Goal: Transaction & Acquisition: Purchase product/service

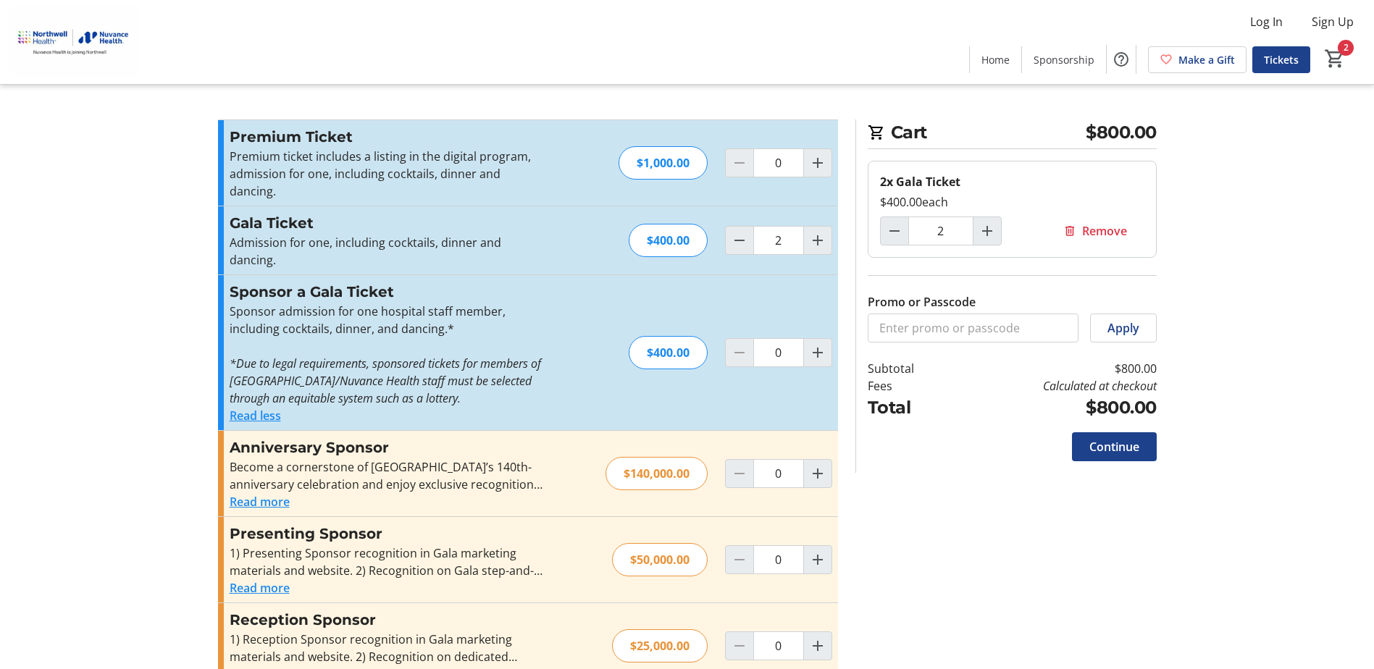
click at [196, 558] on tr-checkout-feature-upsell-ui "Cart $800.00 2x Gala Ticket $400.00 each 2 Remove Promo or Passcode Apply Subto…" at bounding box center [687, 586] width 1374 height 1172
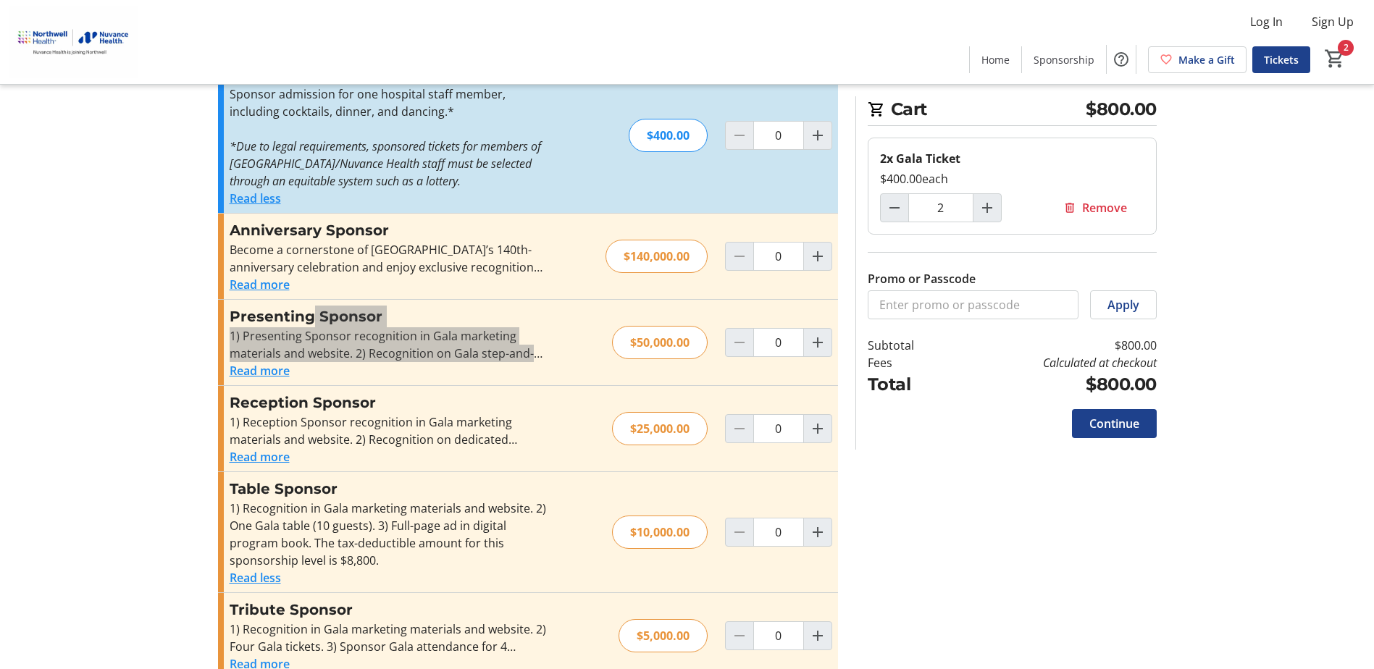
scroll to position [468, 0]
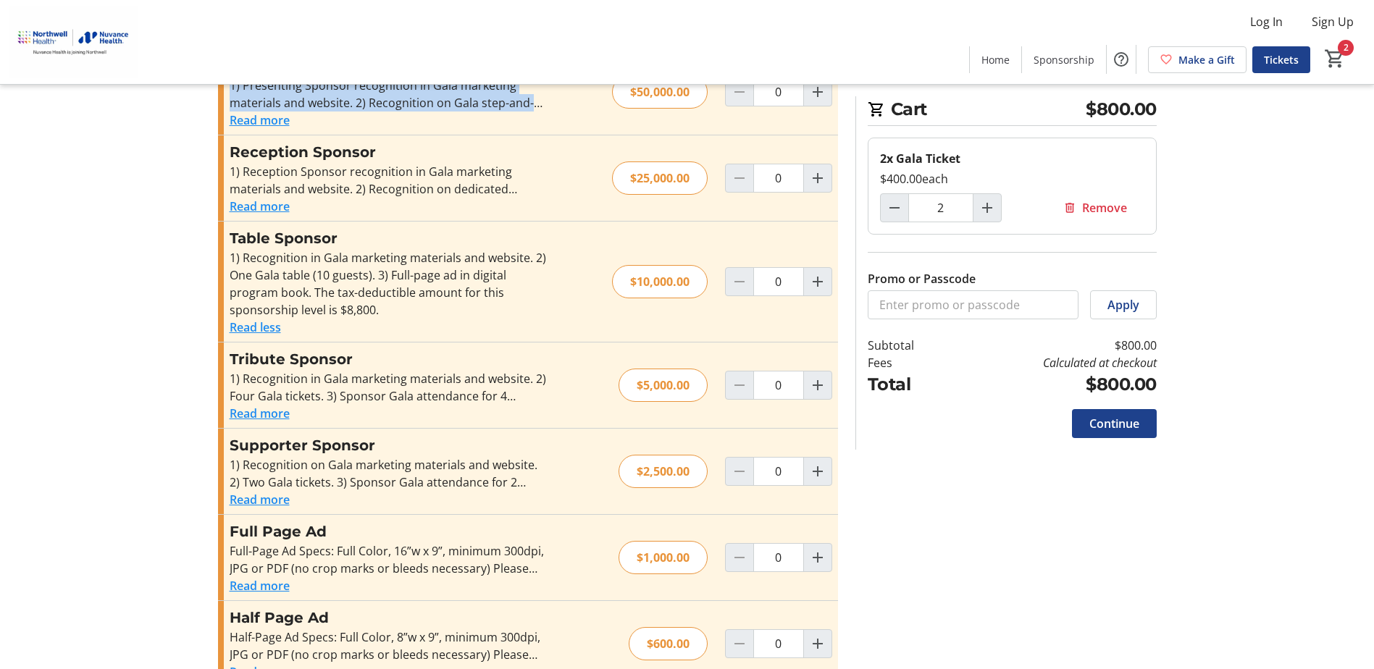
drag, startPoint x: 249, startPoint y: 636, endPoint x: 289, endPoint y: 636, distance: 39.8
click at [249, 664] on button "Read more" at bounding box center [260, 672] width 60 height 17
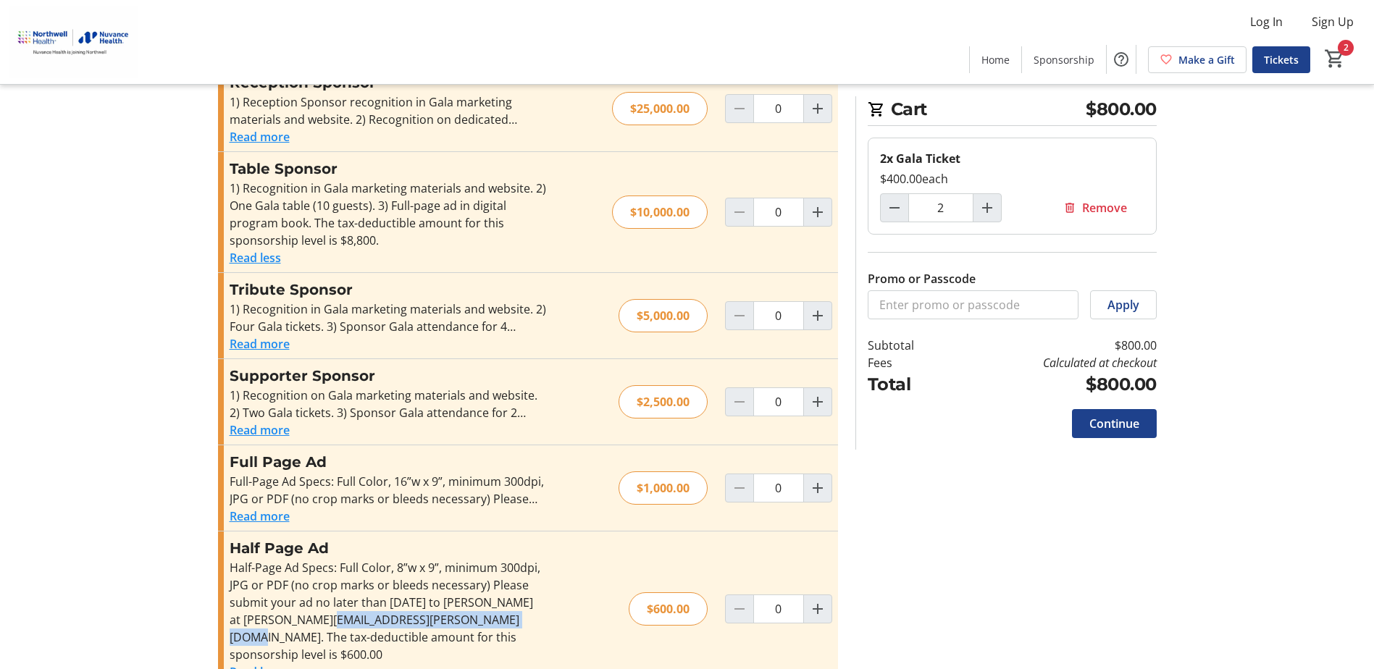
drag, startPoint x: 233, startPoint y: 603, endPoint x: 430, endPoint y: 603, distance: 196.3
click at [430, 603] on div "Half-Page Ad Specs: Full Color, 8”w x 9”, minimum 300dpi, JPG or PDF (no crop m…" at bounding box center [388, 611] width 317 height 104
drag, startPoint x: 430, startPoint y: 603, endPoint x: 441, endPoint y: 603, distance: 10.9
click at [441, 603] on div "Half-Page Ad Specs: Full Color, 8”w x 9”, minimum 300dpi, JPG or PDF (no crop m…" at bounding box center [388, 611] width 317 height 104
drag, startPoint x: 436, startPoint y: 603, endPoint x: 193, endPoint y: 603, distance: 242.7
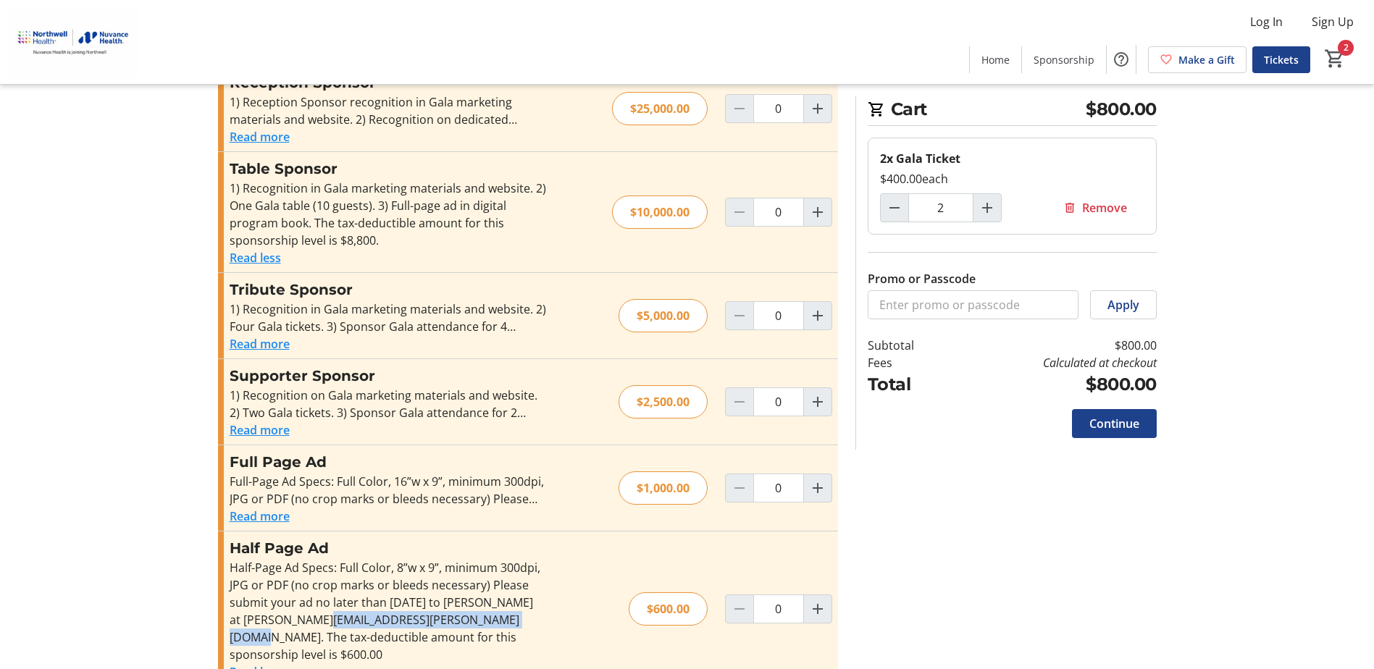
click at [193, 603] on tr-checkout-feature-upsell-ui "Cart $800.00 2x Gala Ticket $400.00 each 2 Remove Promo or Passcode Apply Subto…" at bounding box center [687, 83] width 1374 height 1242
drag, startPoint x: 193, startPoint y: 603, endPoint x: 256, endPoint y: 600, distance: 62.4
copy div "[PERSON_NAME][EMAIL_ADDRESS][PERSON_NAME][DOMAIN_NAME]"
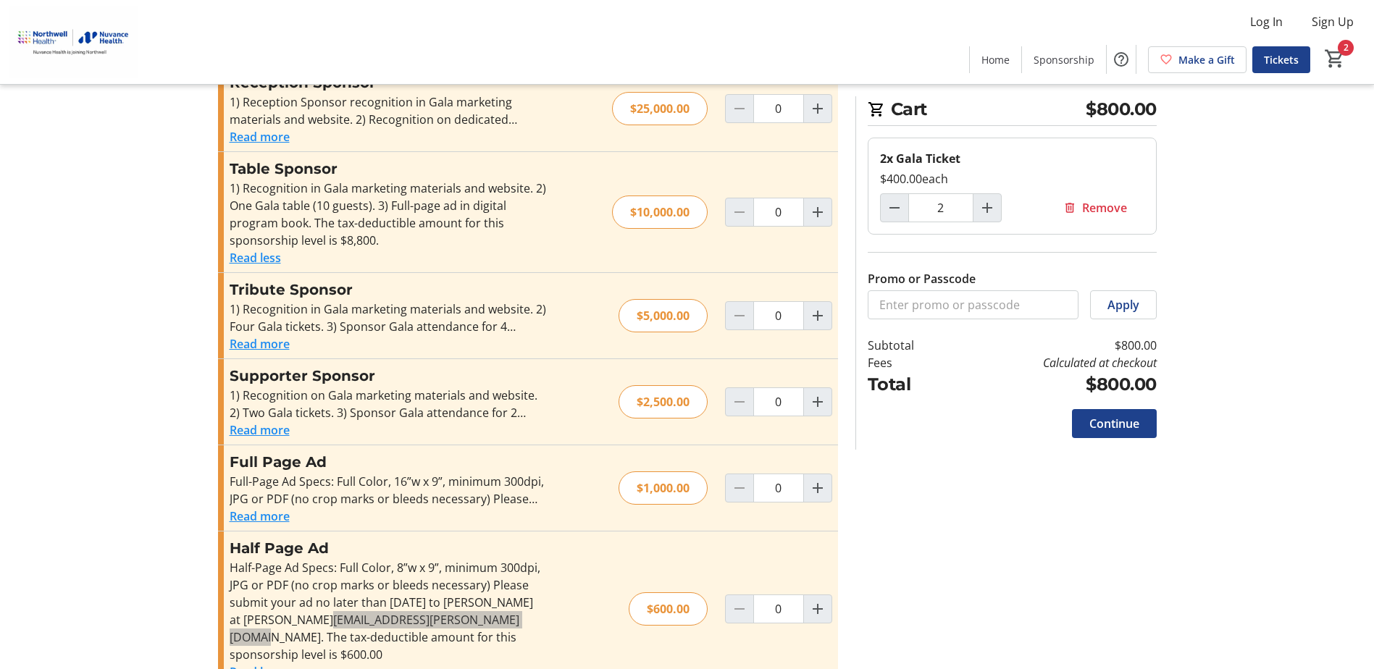
scroll to position [248, 0]
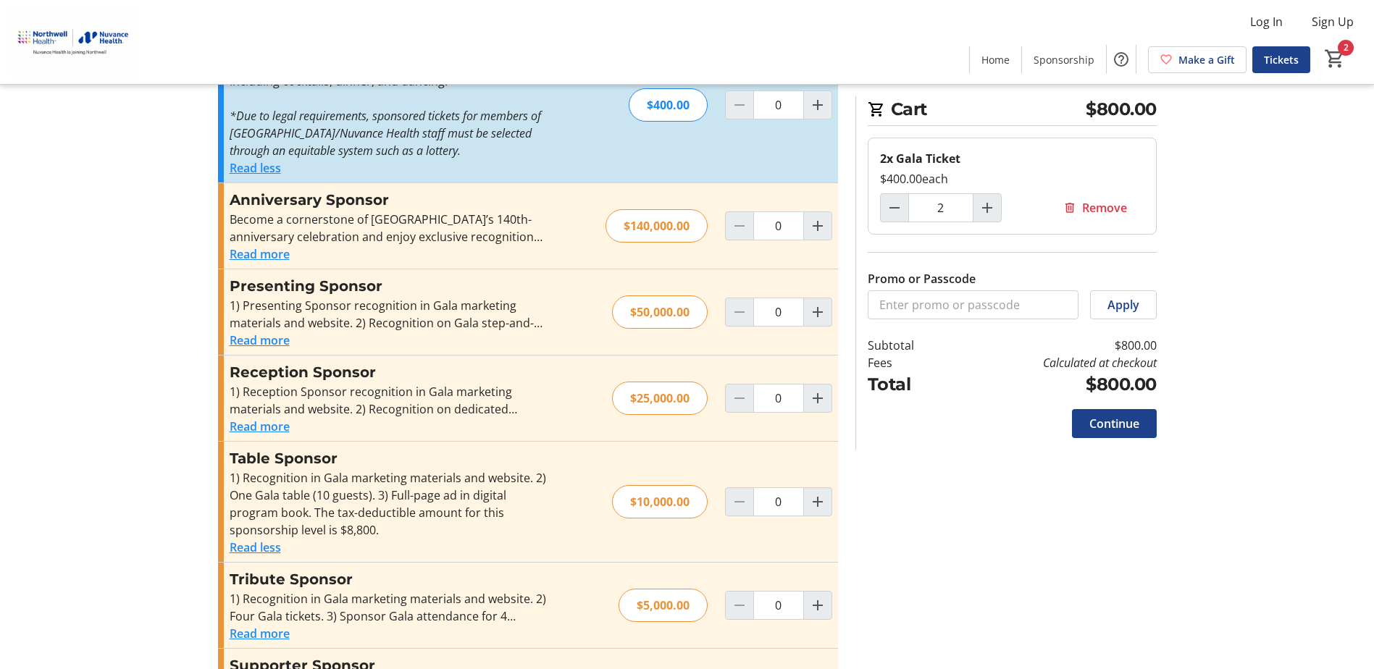
click at [271, 625] on button "Read more" at bounding box center [260, 633] width 60 height 17
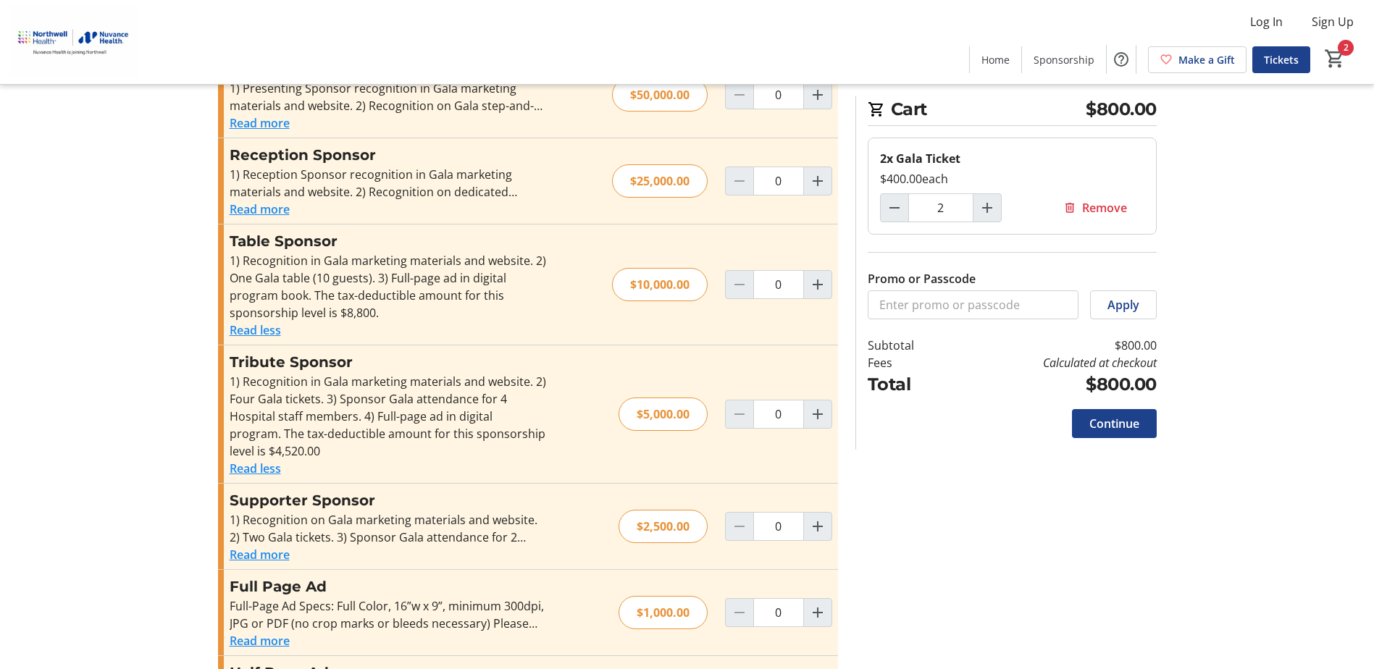
scroll to position [590, 0]
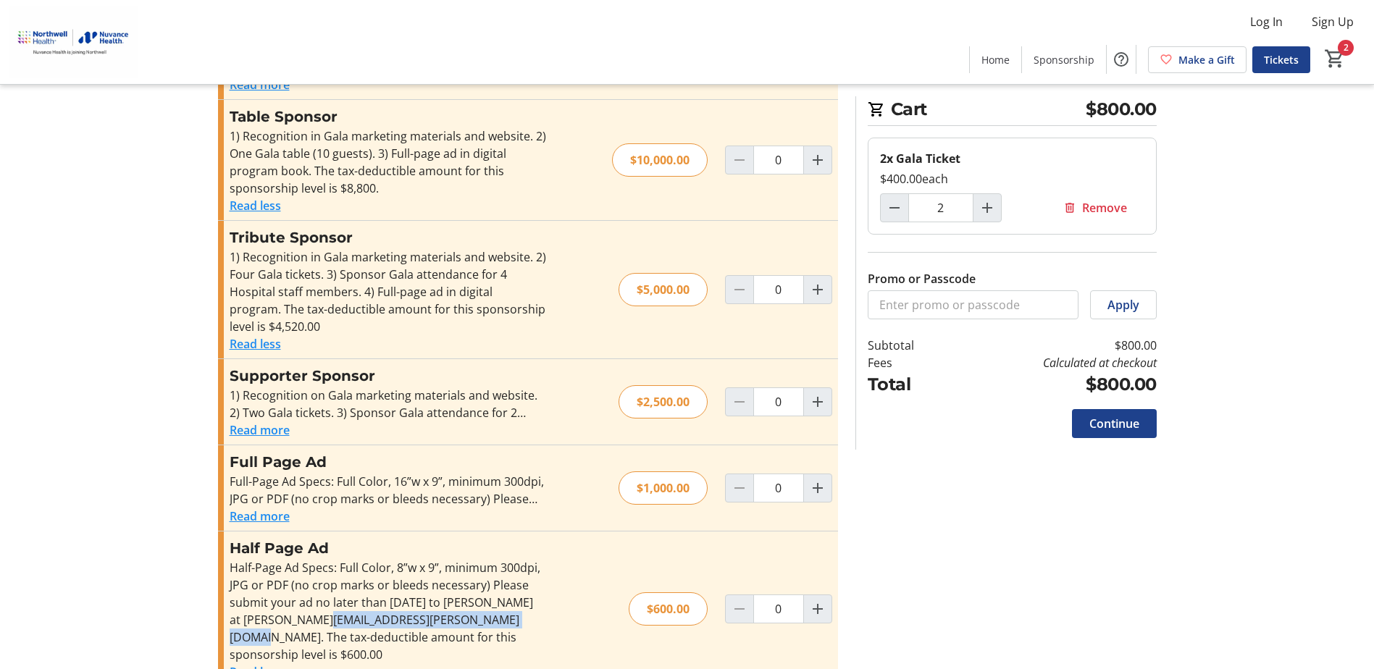
click at [275, 508] on button "Read more" at bounding box center [260, 516] width 60 height 17
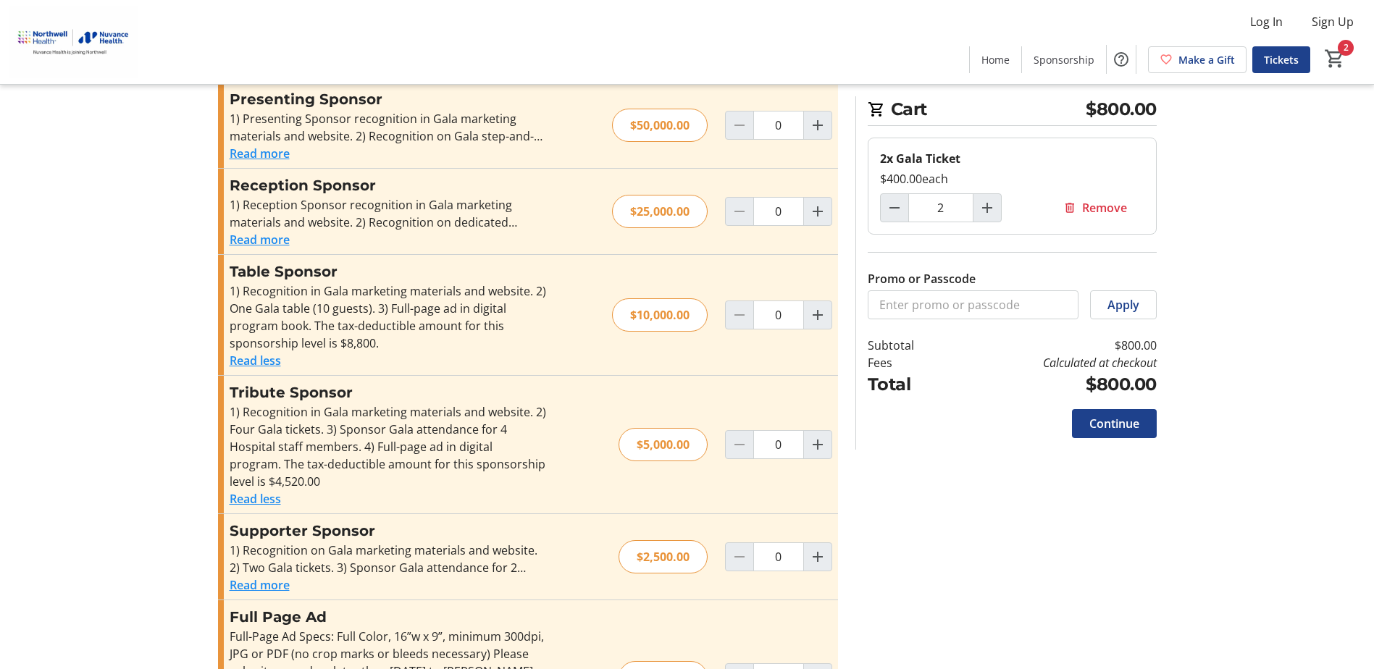
scroll to position [659, 0]
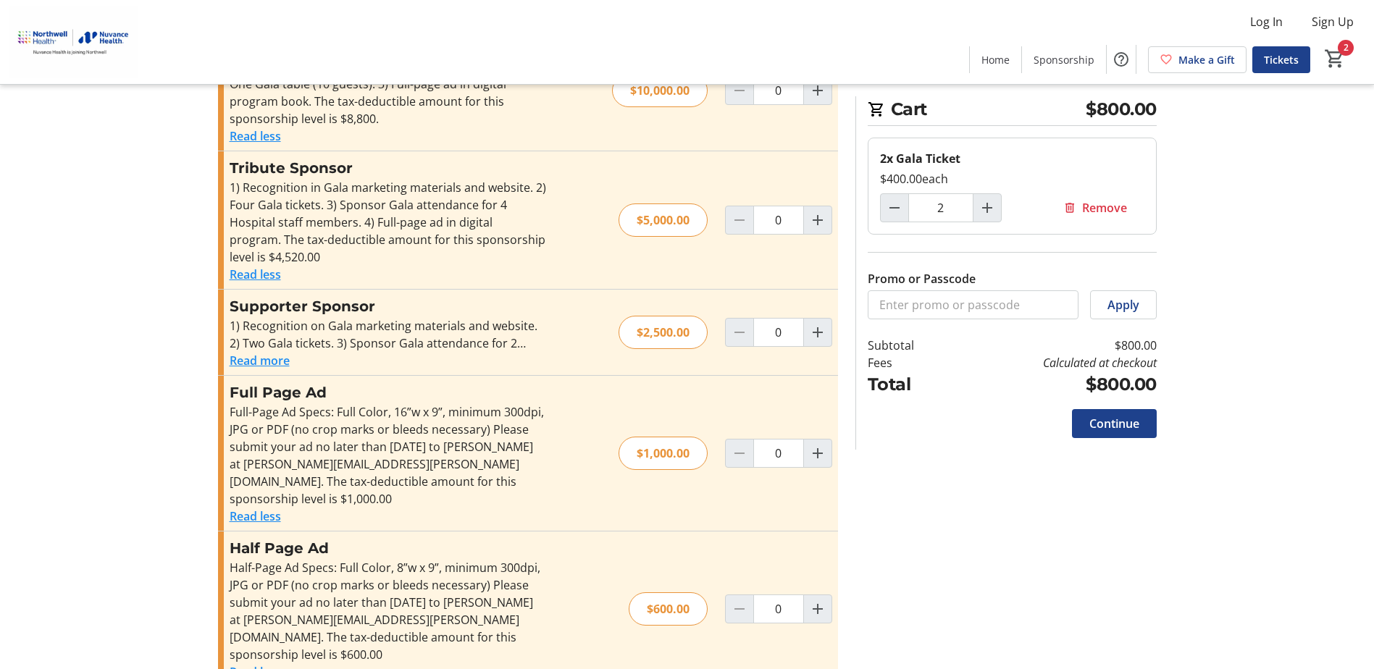
click at [1147, 507] on div "Promo or Passcode Apply Premium Ticket Premium ticket includes a listing in the…" at bounding box center [687, 82] width 956 height 1244
click at [898, 212] on mat-icon "Decrement by one" at bounding box center [894, 207] width 17 height 17
type input "1"
click at [936, 575] on div "Promo or Passcode Apply Premium Ticket Premium ticket includes a listing in the…" at bounding box center [687, 82] width 956 height 1244
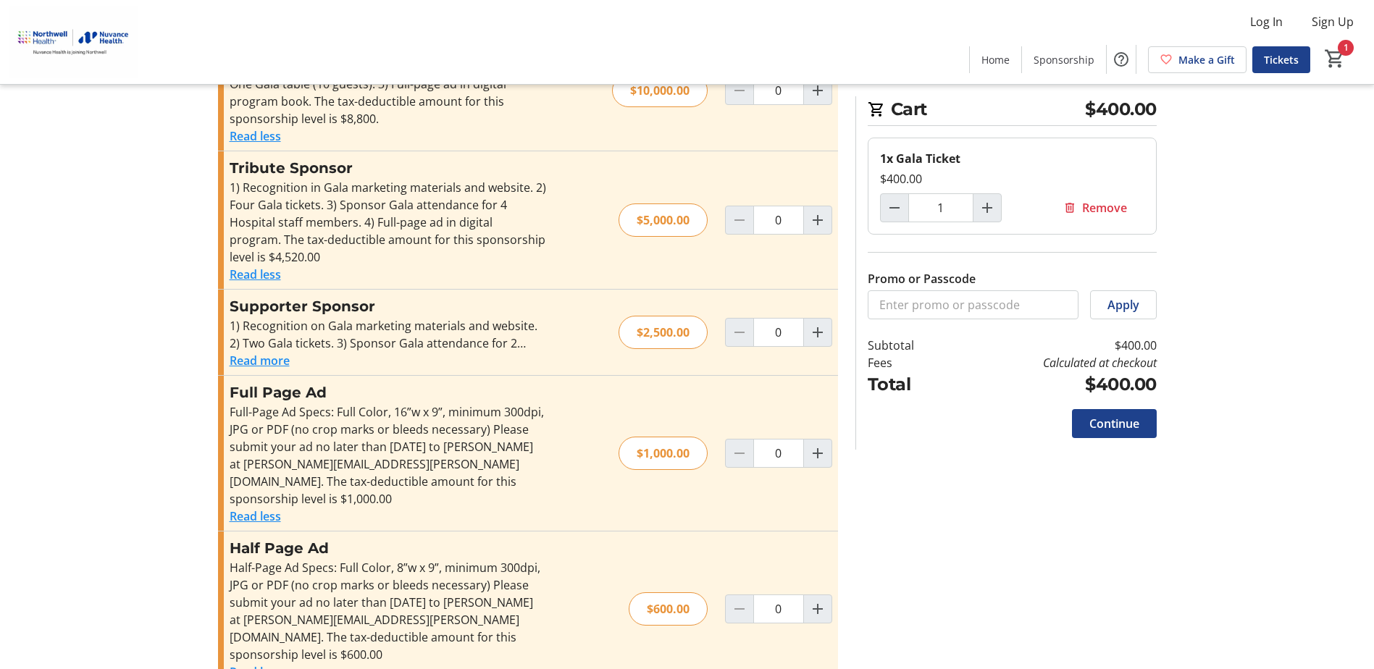
click at [1085, 566] on div "Promo or Passcode Apply Premium Ticket Premium ticket includes a listing in the…" at bounding box center [687, 82] width 956 height 1244
drag, startPoint x: 819, startPoint y: 580, endPoint x: 851, endPoint y: 580, distance: 32.6
click at [819, 601] on mat-icon "Increment by one" at bounding box center [817, 609] width 17 height 17
type input "1"
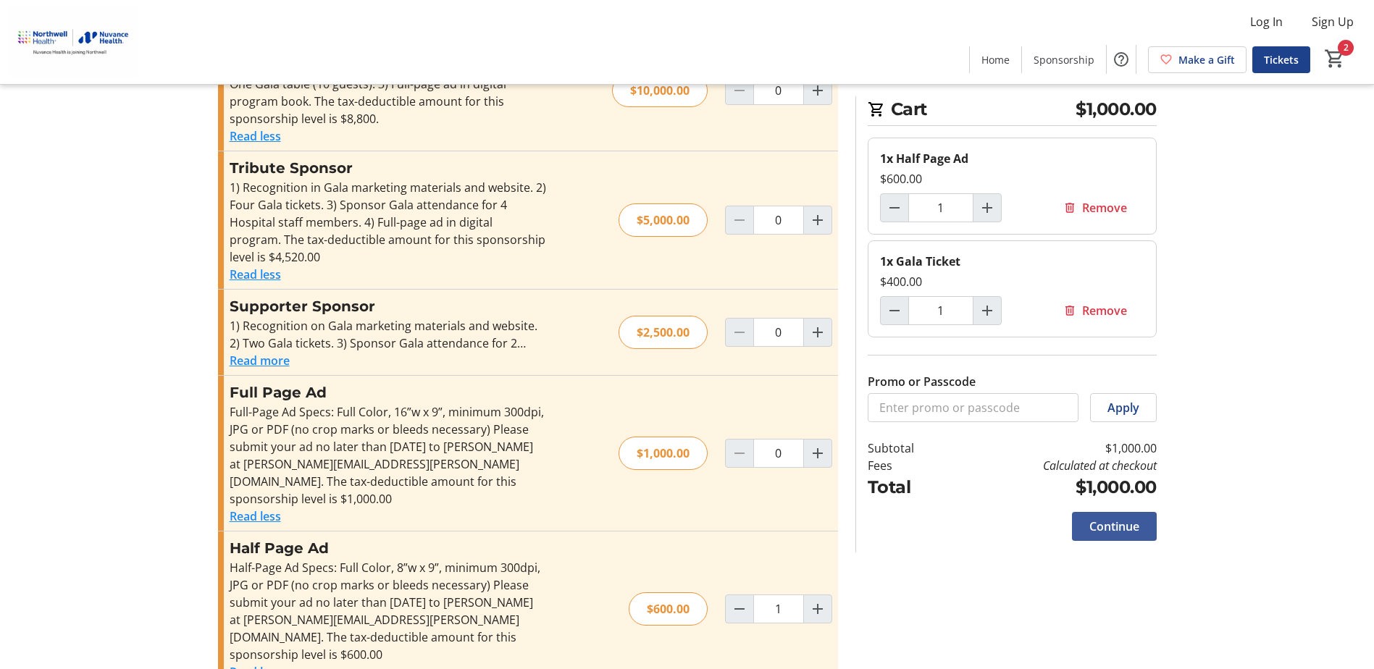
click at [1115, 533] on span "Continue" at bounding box center [1115, 526] width 50 height 17
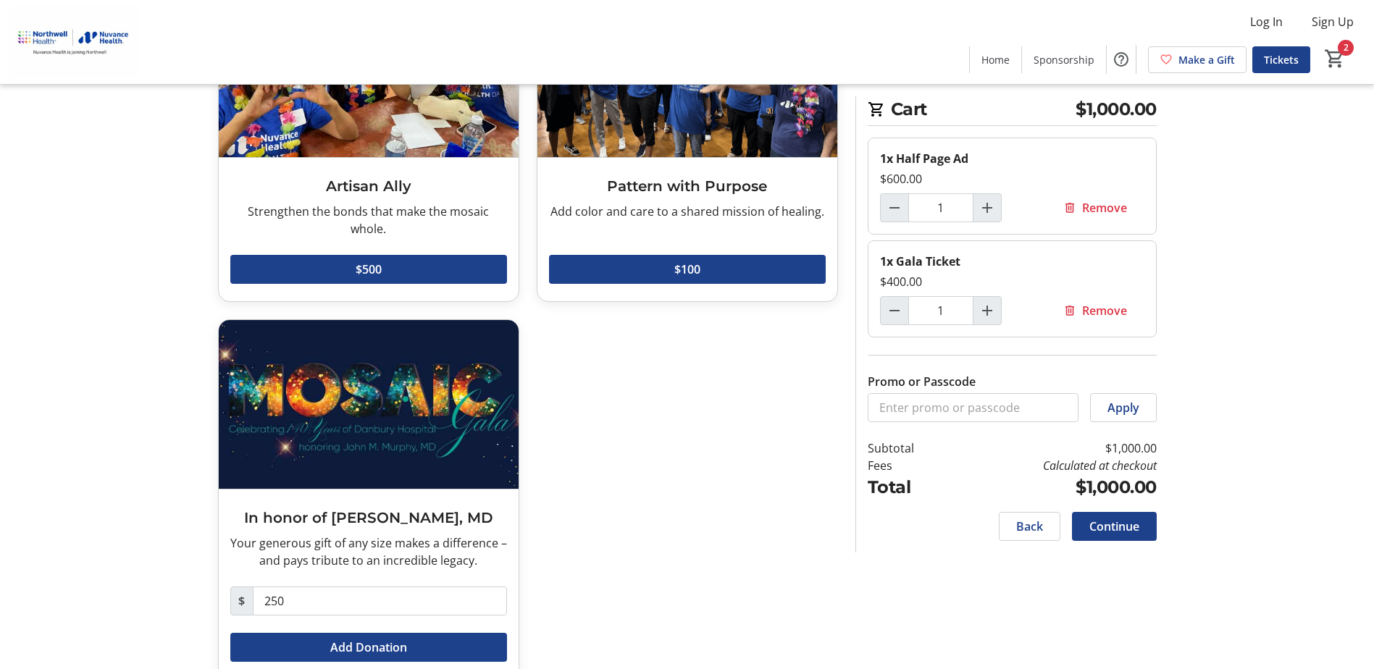
scroll to position [518, 0]
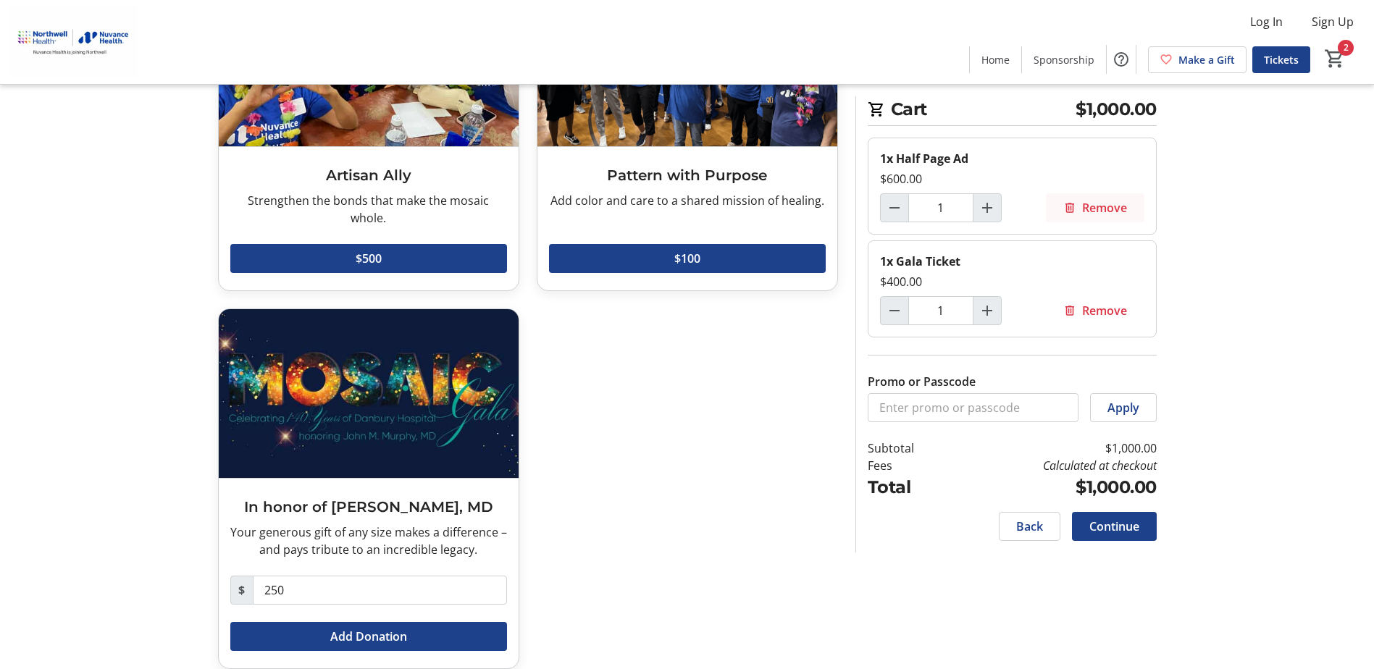
click at [1101, 206] on span "Remove" at bounding box center [1104, 207] width 45 height 17
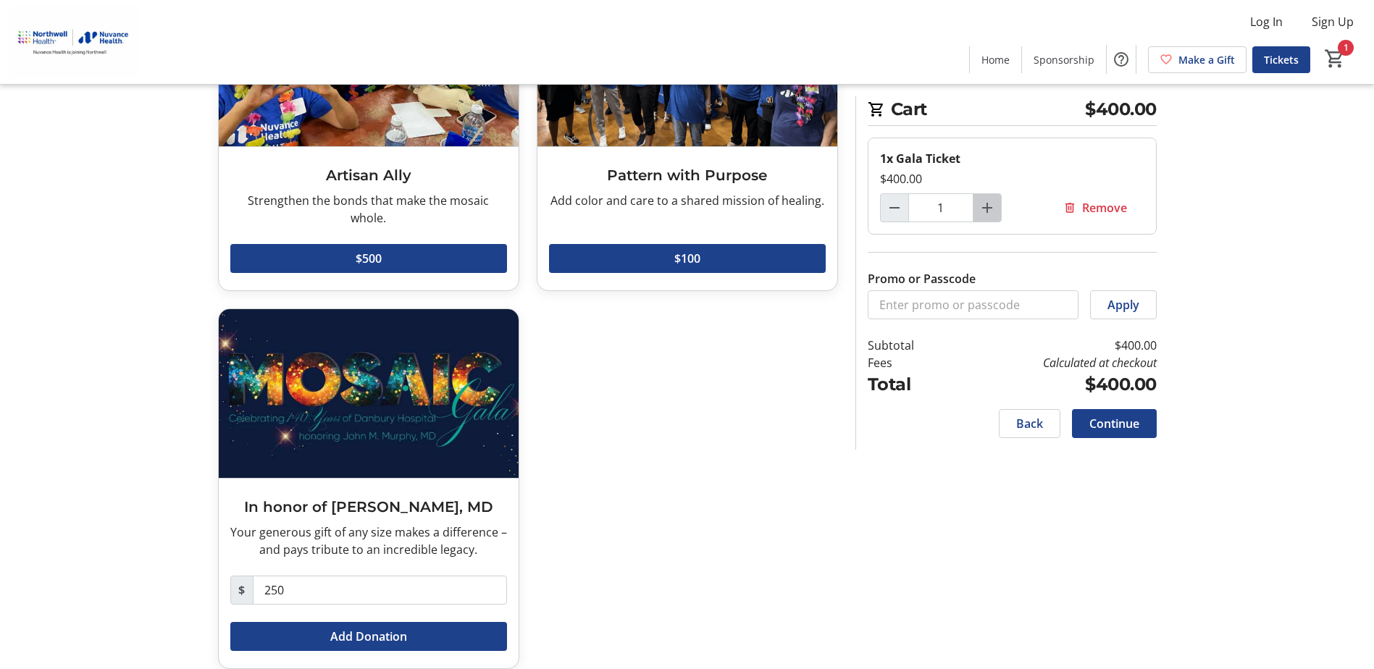
click at [987, 212] on mat-icon "Increment by one" at bounding box center [987, 207] width 17 height 17
type input "2"
click at [1191, 503] on tr-checkout-feature-upsell-ui "Cart $800.00 2x Gala Ticket $400.00 each 2 Remove Promo or Passcode Apply Subto…" at bounding box center [687, 84] width 1374 height 1205
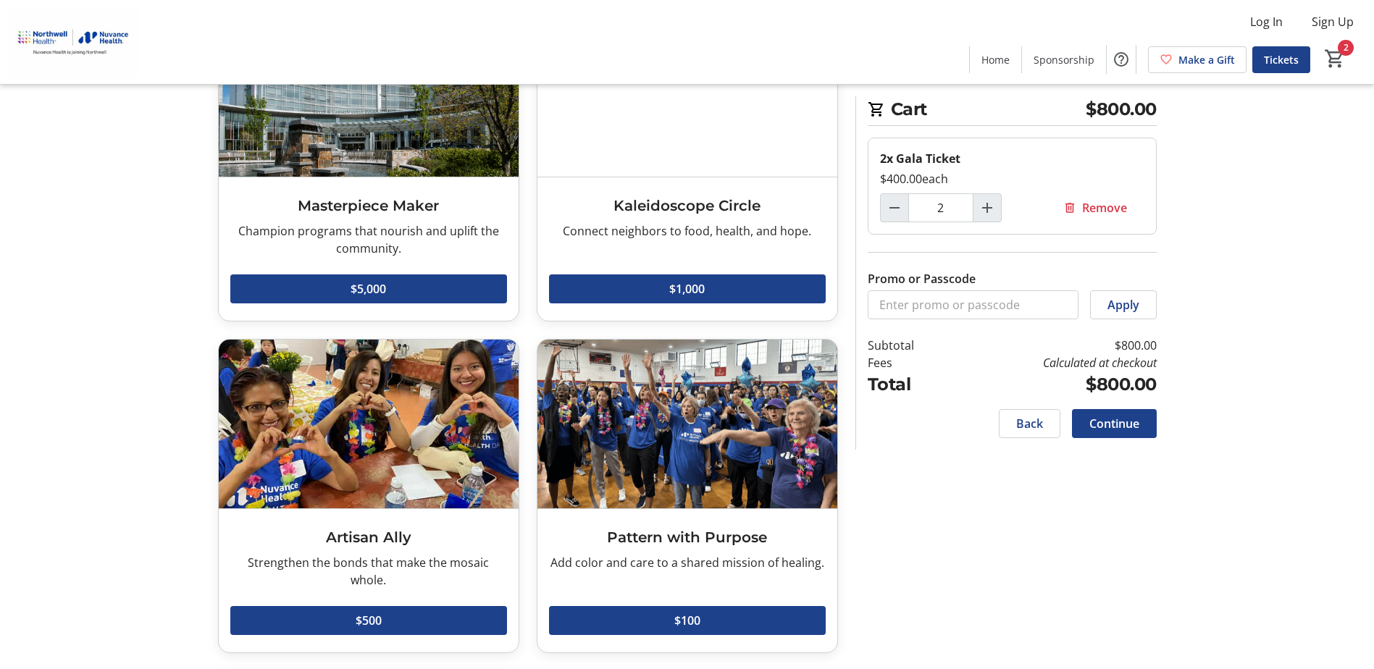
scroll to position [0, 0]
